Goal: Transaction & Acquisition: Purchase product/service

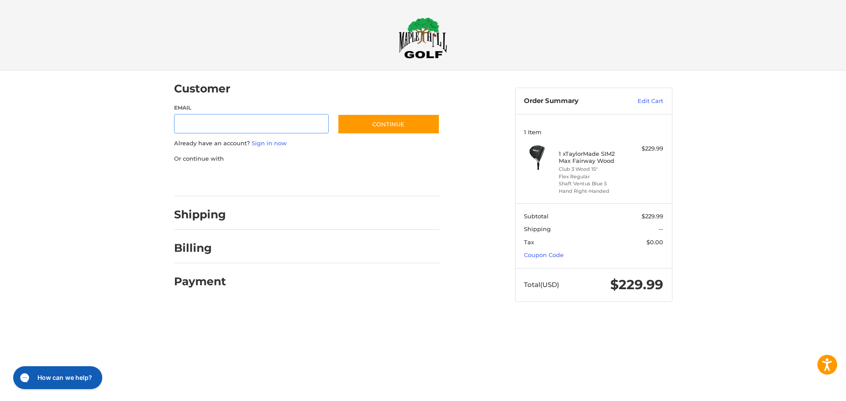
click at [200, 126] on input "Email" at bounding box center [251, 124] width 155 height 20
type input "**********"
click at [399, 122] on button "Continue" at bounding box center [388, 124] width 102 height 20
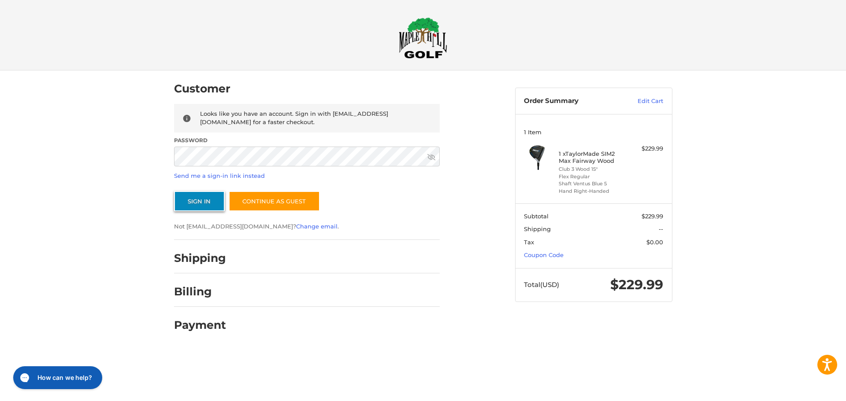
click at [204, 204] on button "Sign In" at bounding box center [199, 201] width 51 height 20
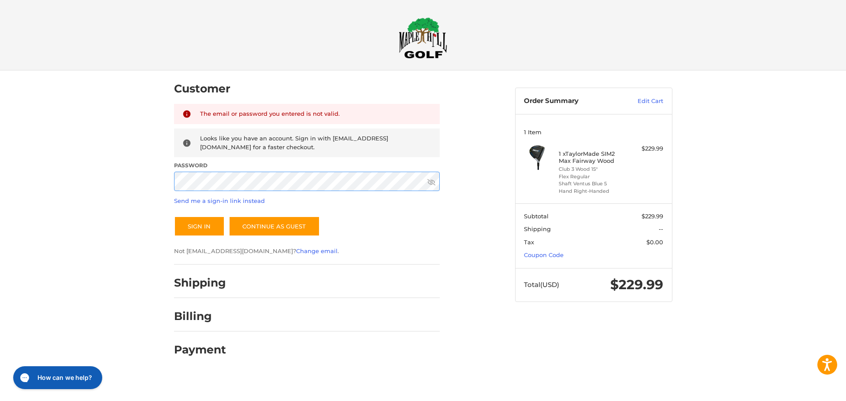
click at [153, 185] on div "Customer Returning Customer The email or password you entered is not valid. Loo…" at bounding box center [423, 221] width 846 height 303
click at [431, 183] on icon at bounding box center [431, 182] width 8 height 8
click at [194, 226] on button "Sign In" at bounding box center [199, 226] width 51 height 20
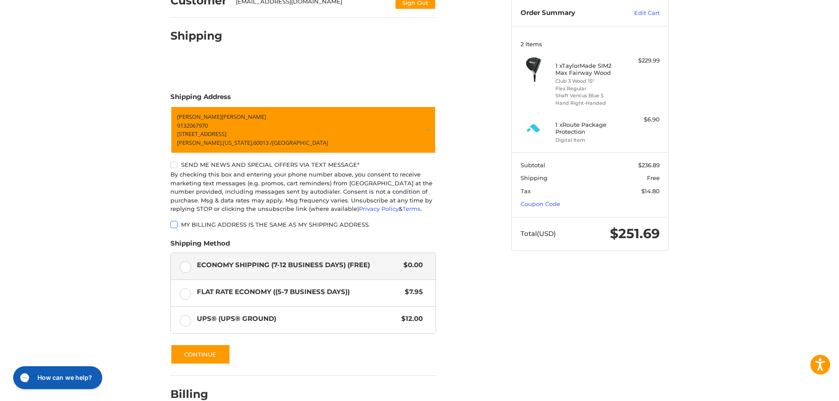
scroll to position [132, 0]
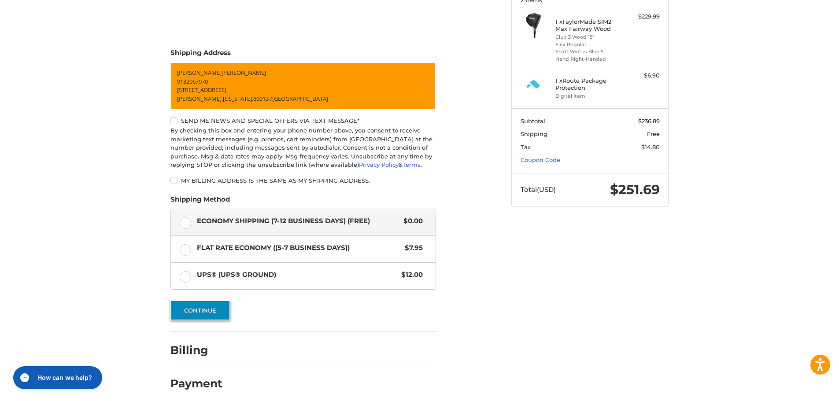
click at [206, 310] on button "Continue" at bounding box center [201, 310] width 60 height 20
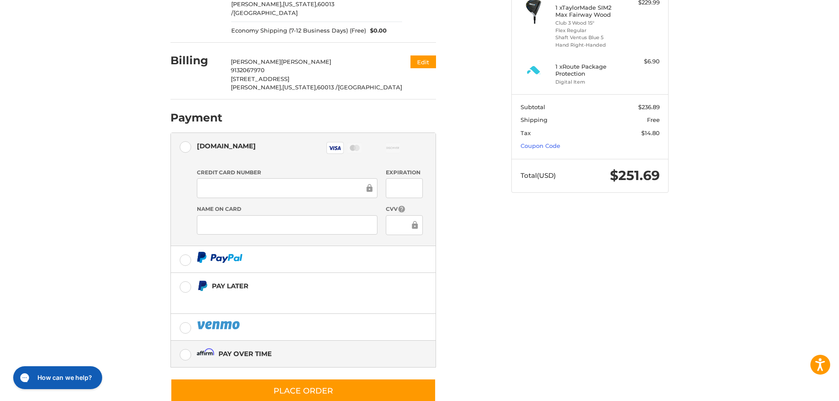
scroll to position [159, 0]
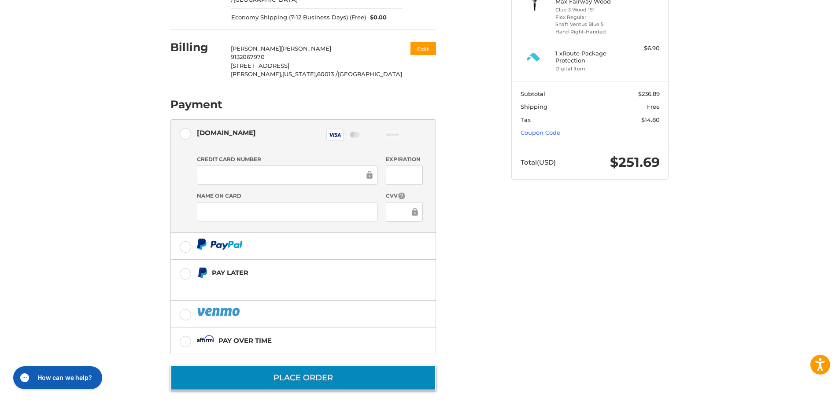
click at [308, 368] on button "Place Order" at bounding box center [304, 378] width 266 height 25
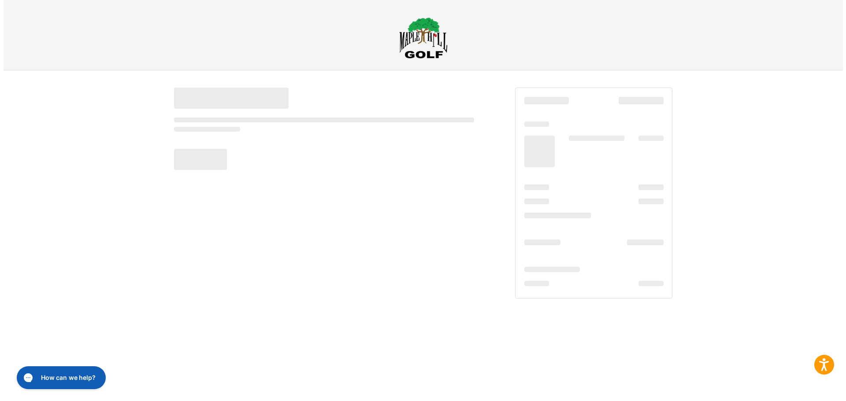
scroll to position [0, 0]
